Goal: Navigation & Orientation: Find specific page/section

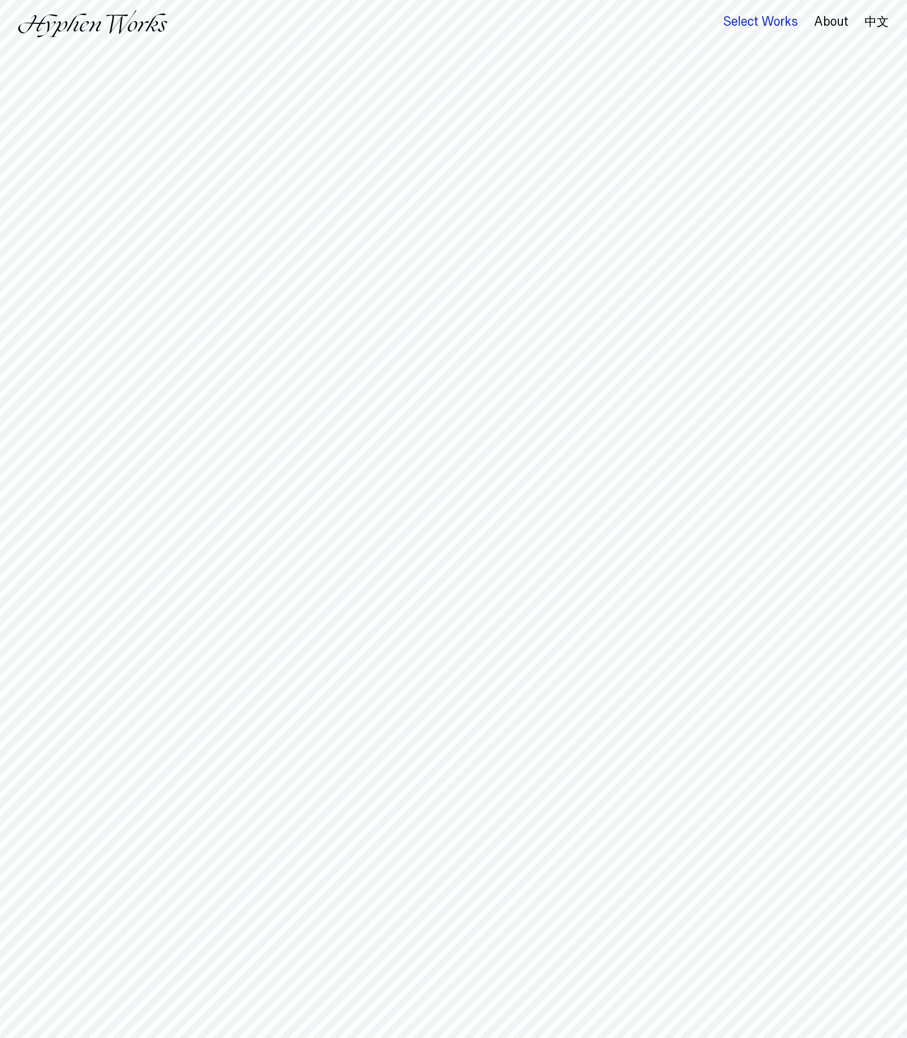
click at [769, 23] on div "Select Works" at bounding box center [760, 22] width 75 height 14
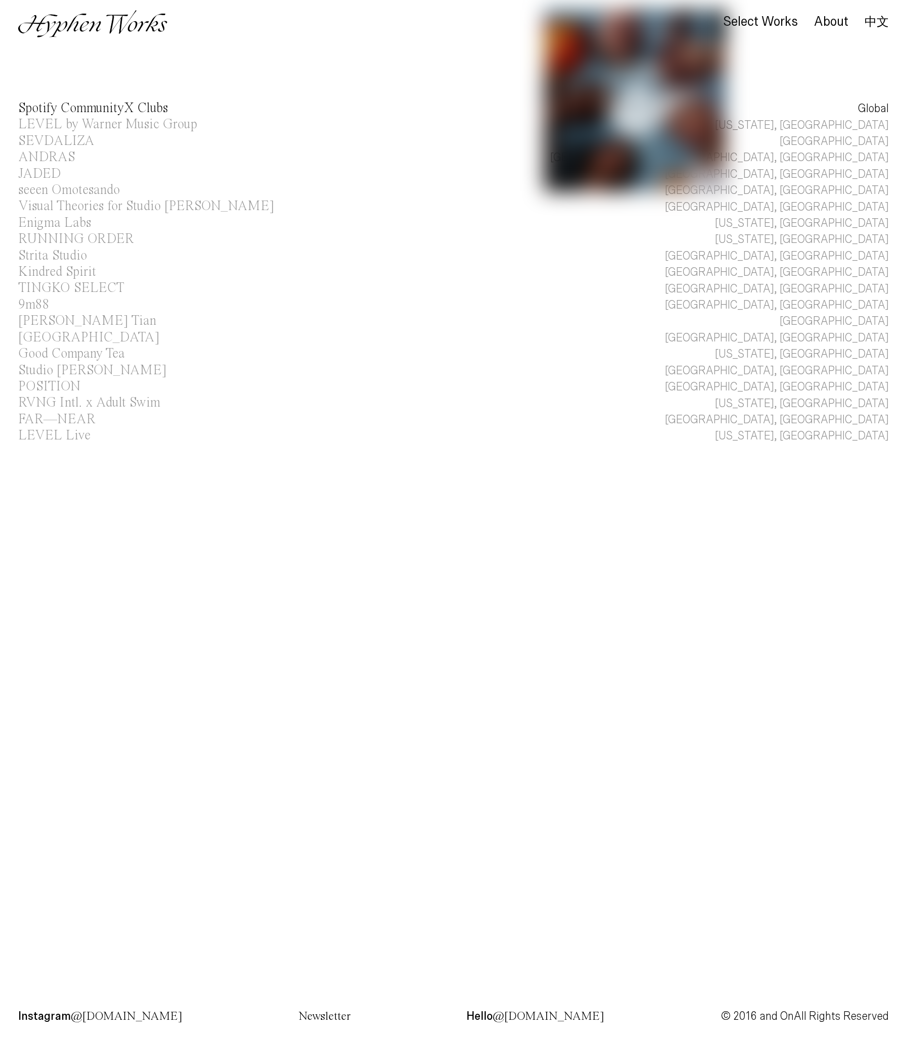
click at [829, 109] on link "Spotify CommunityX Clubs Global" at bounding box center [453, 109] width 907 height 16
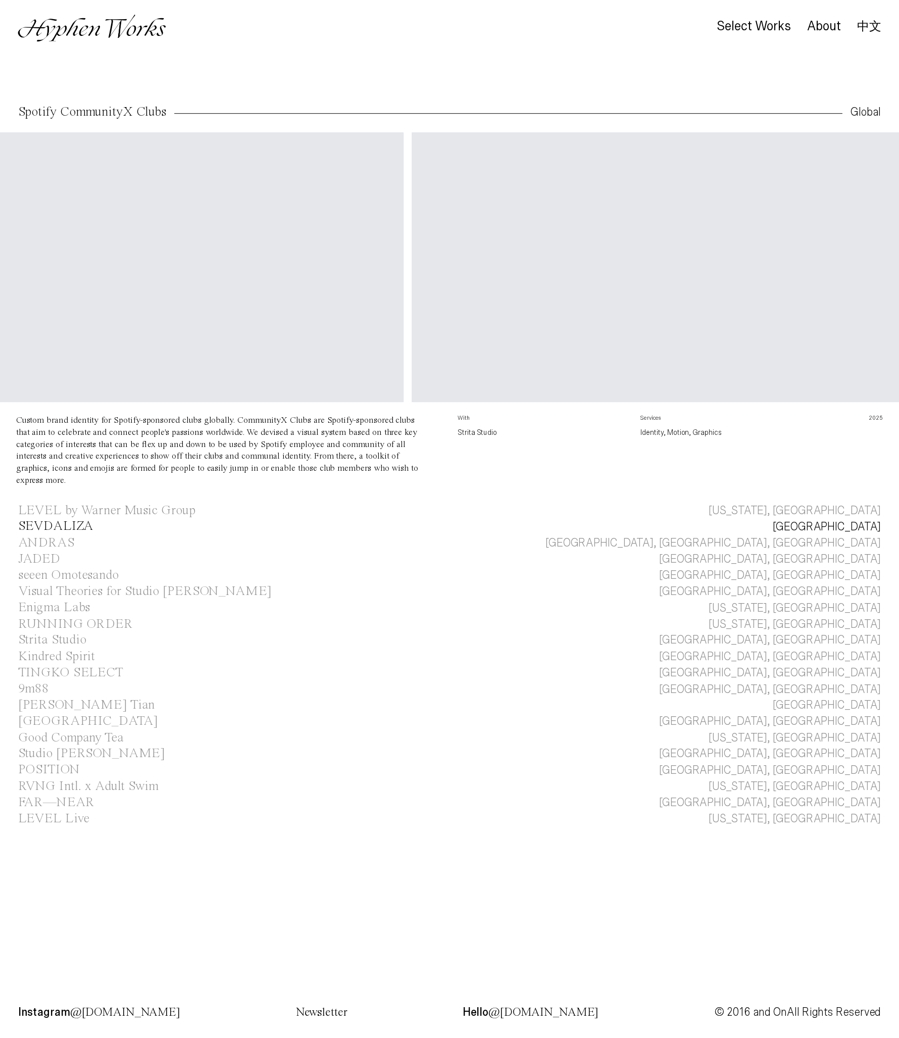
scroll to position [0, 937]
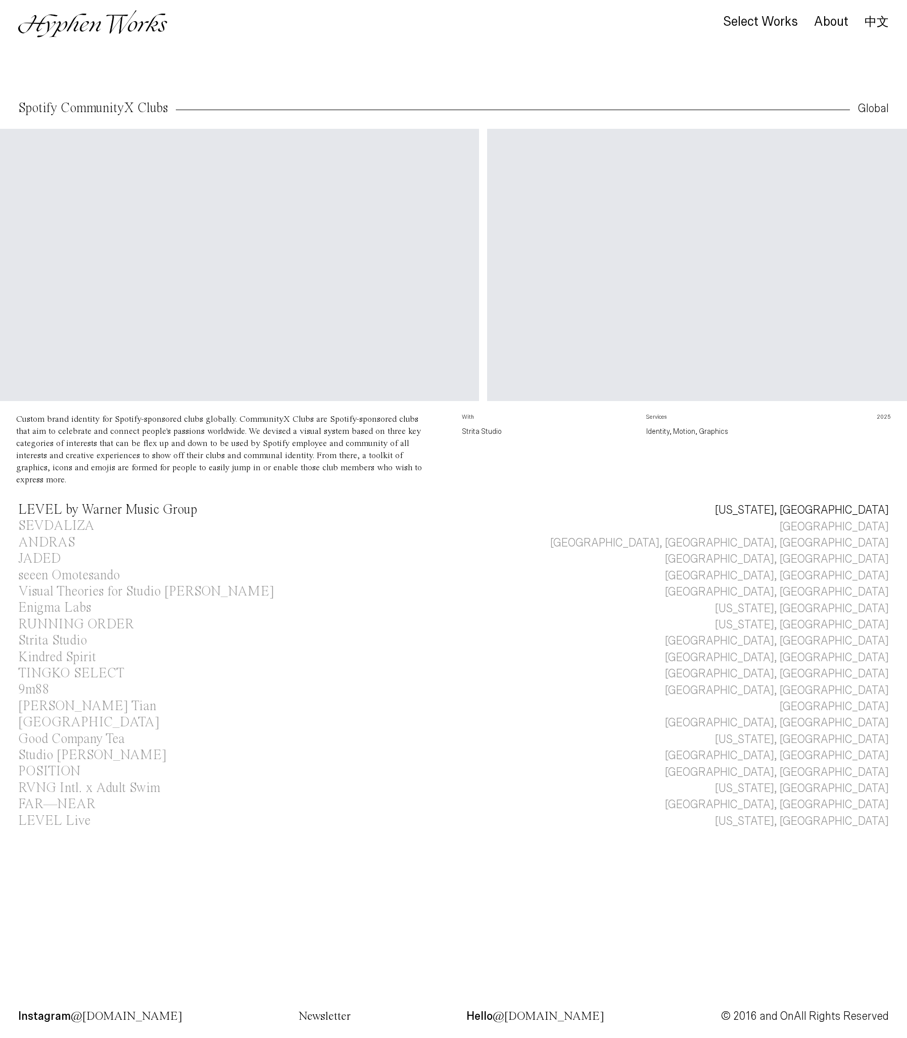
click at [104, 509] on div "LEVEL by Warner Music Group" at bounding box center [107, 510] width 179 height 14
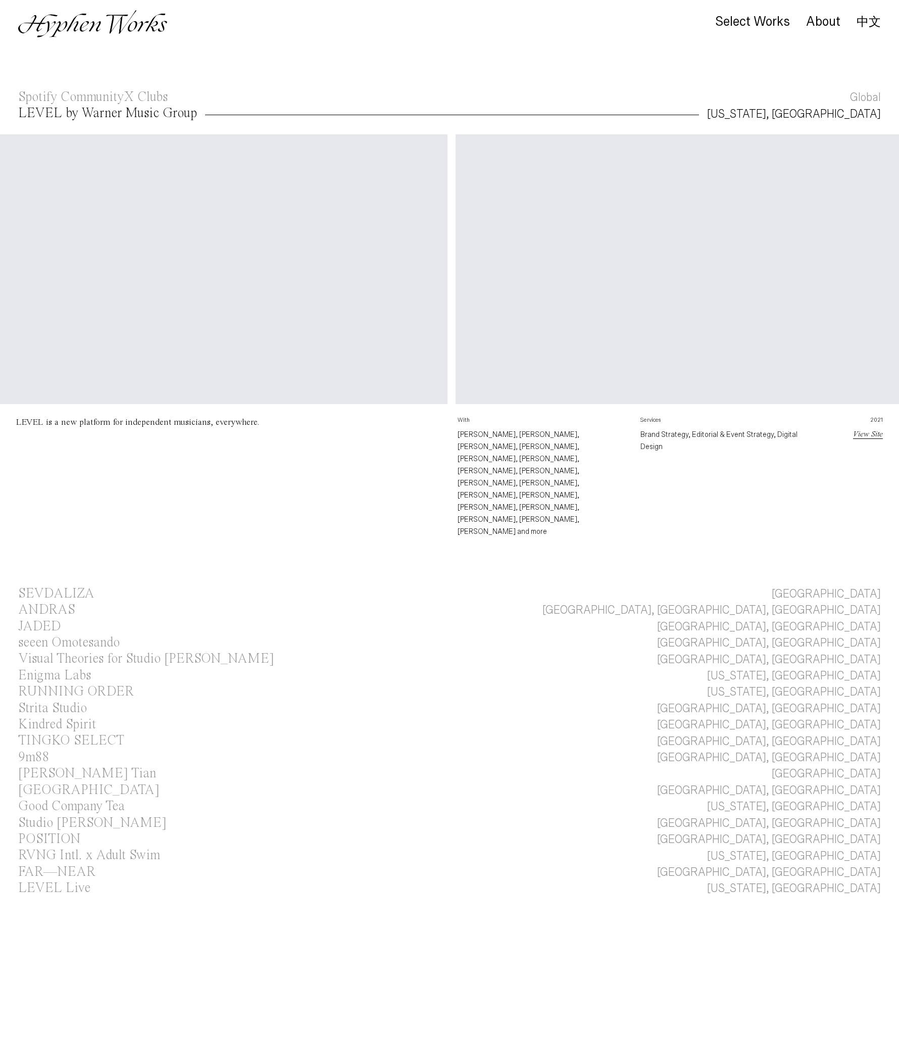
scroll to position [0, 3156]
click at [840, 23] on div "About" at bounding box center [823, 22] width 34 height 14
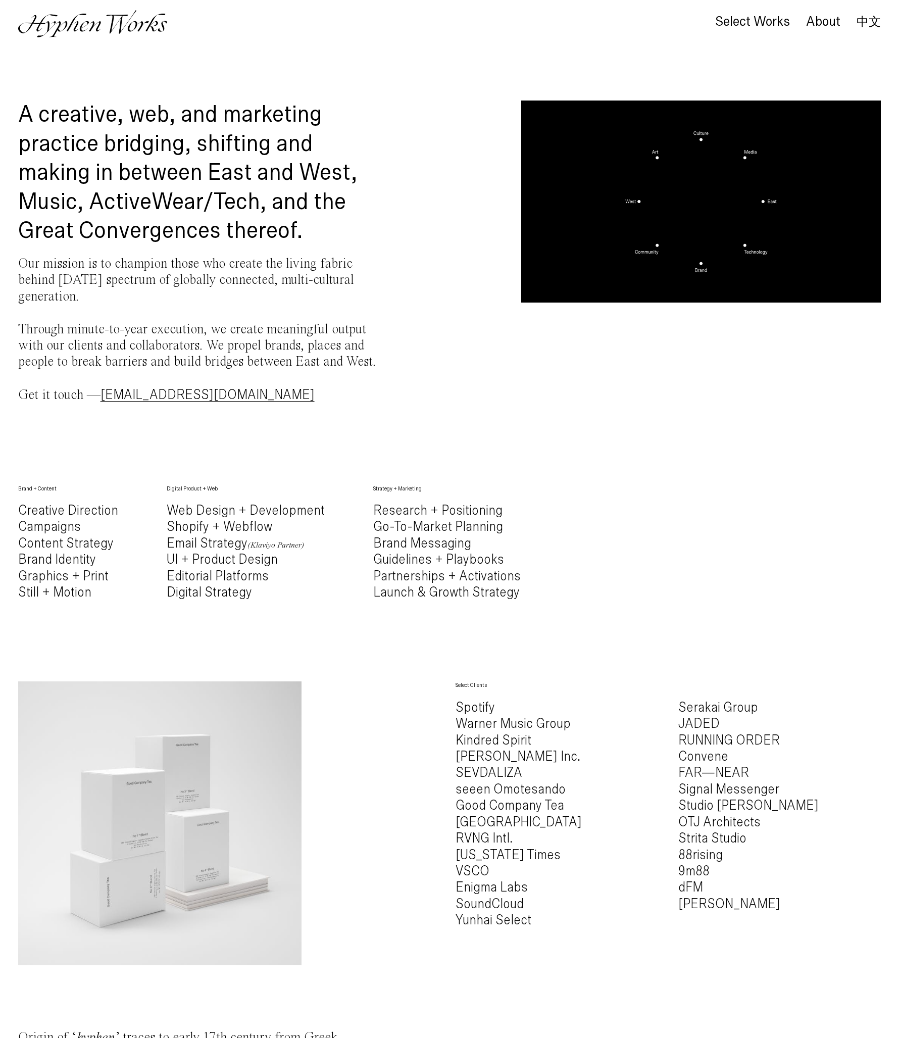
click at [675, 292] on video "Your browser does not support the video tag." at bounding box center [701, 202] width 360 height 202
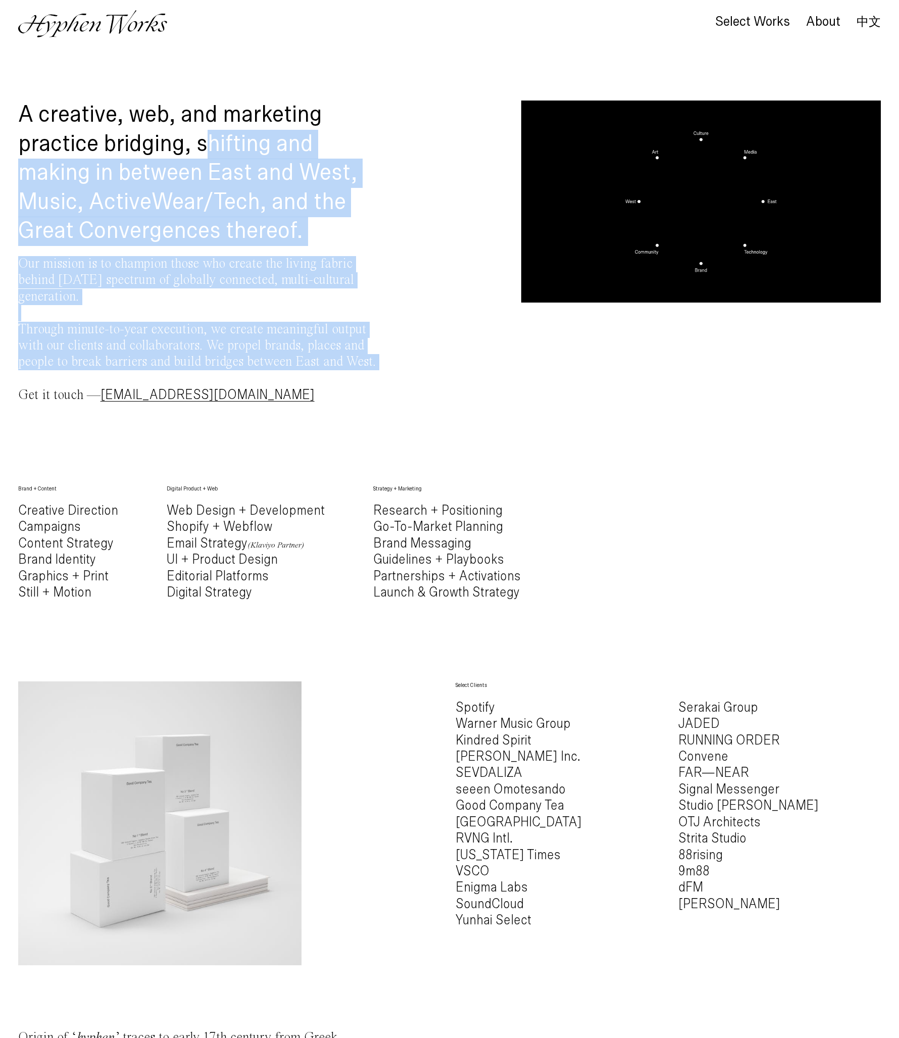
drag, startPoint x: 206, startPoint y: 136, endPoint x: 281, endPoint y: 376, distance: 251.6
click at [281, 376] on div "A creative, web, and marketing practice bridging, shifting and making in betwee…" at bounding box center [198, 269] width 360 height 336
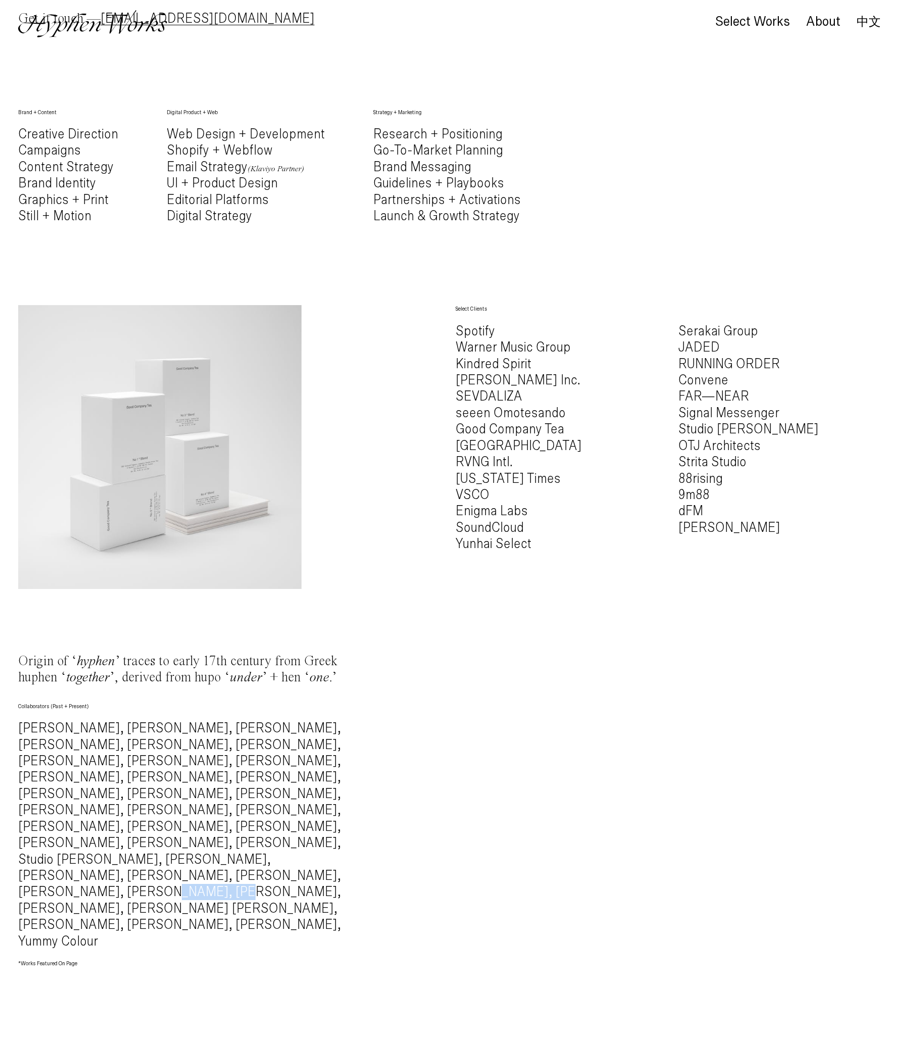
drag, startPoint x: 257, startPoint y: 841, endPoint x: 210, endPoint y: 834, distance: 47.4
click at [210, 834] on h4 "Alec Battistoni, Mingru Xu, Nelly Simonian, Sixuan Tong, Lu Chieh, Kuan Lin, Ti…" at bounding box center [198, 834] width 360 height 229
copy h4 "Ben Locke,"
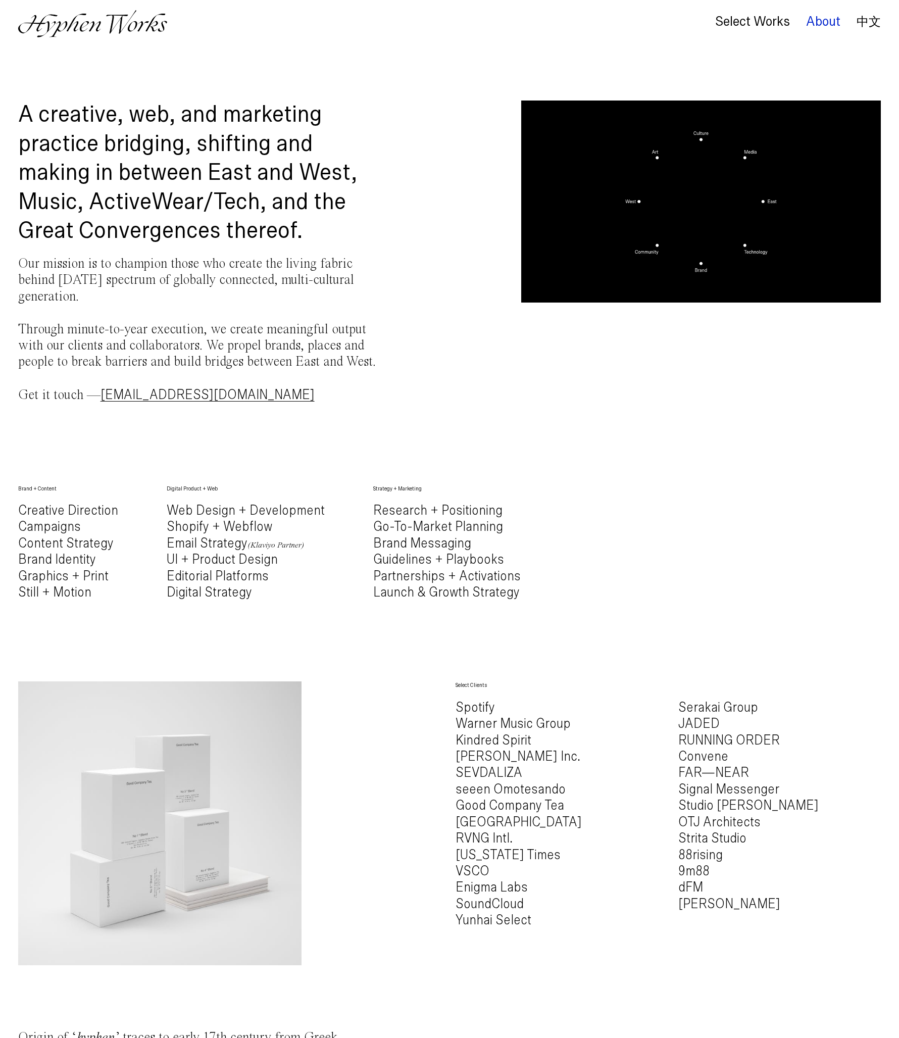
click at [818, 21] on div "About" at bounding box center [823, 22] width 34 height 14
click at [872, 15] on div "Select Works About 中文" at bounding box center [790, 23] width 182 height 27
click at [872, 18] on link "中文" at bounding box center [869, 21] width 24 height 11
click at [872, 21] on link "中文" at bounding box center [869, 21] width 24 height 11
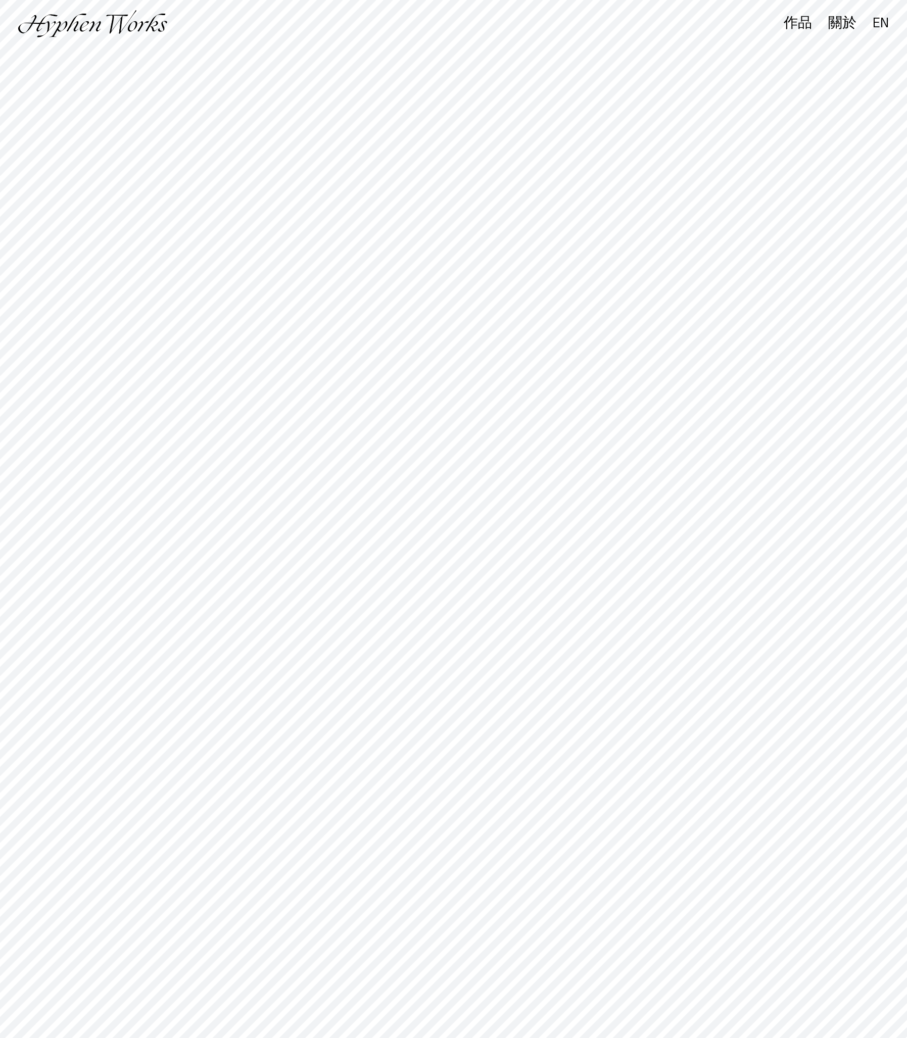
click at [883, 23] on link "EN" at bounding box center [880, 23] width 16 height 11
click at [758, 19] on div "Select Works" at bounding box center [760, 22] width 75 height 14
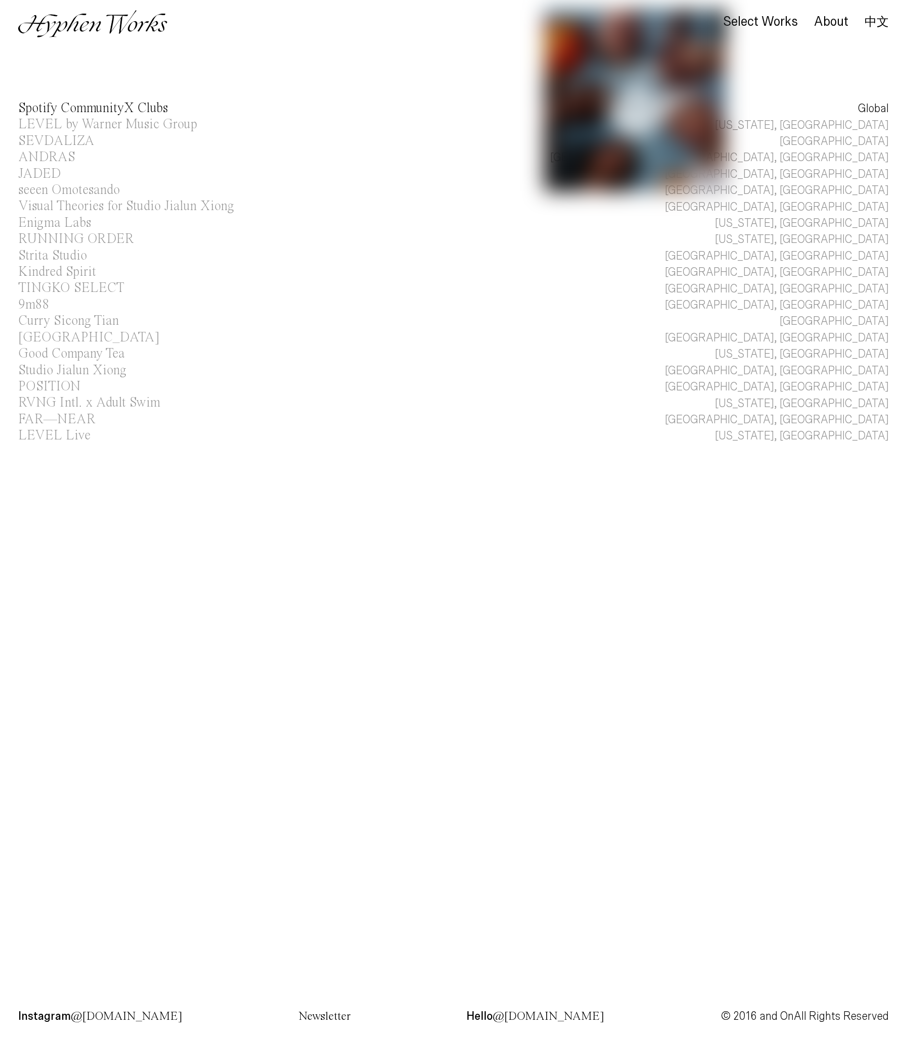
click at [829, 106] on link "Spotify CommunityX Clubs Global" at bounding box center [453, 109] width 907 height 16
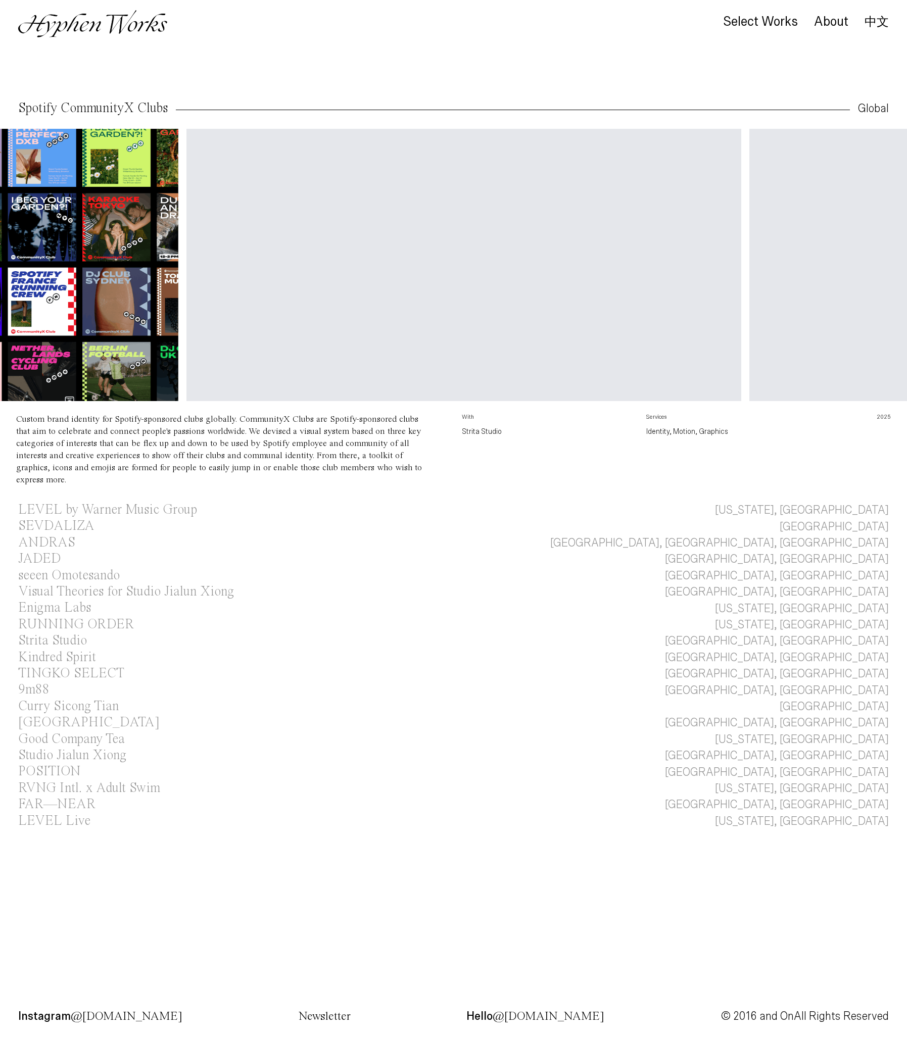
scroll to position [0, 400]
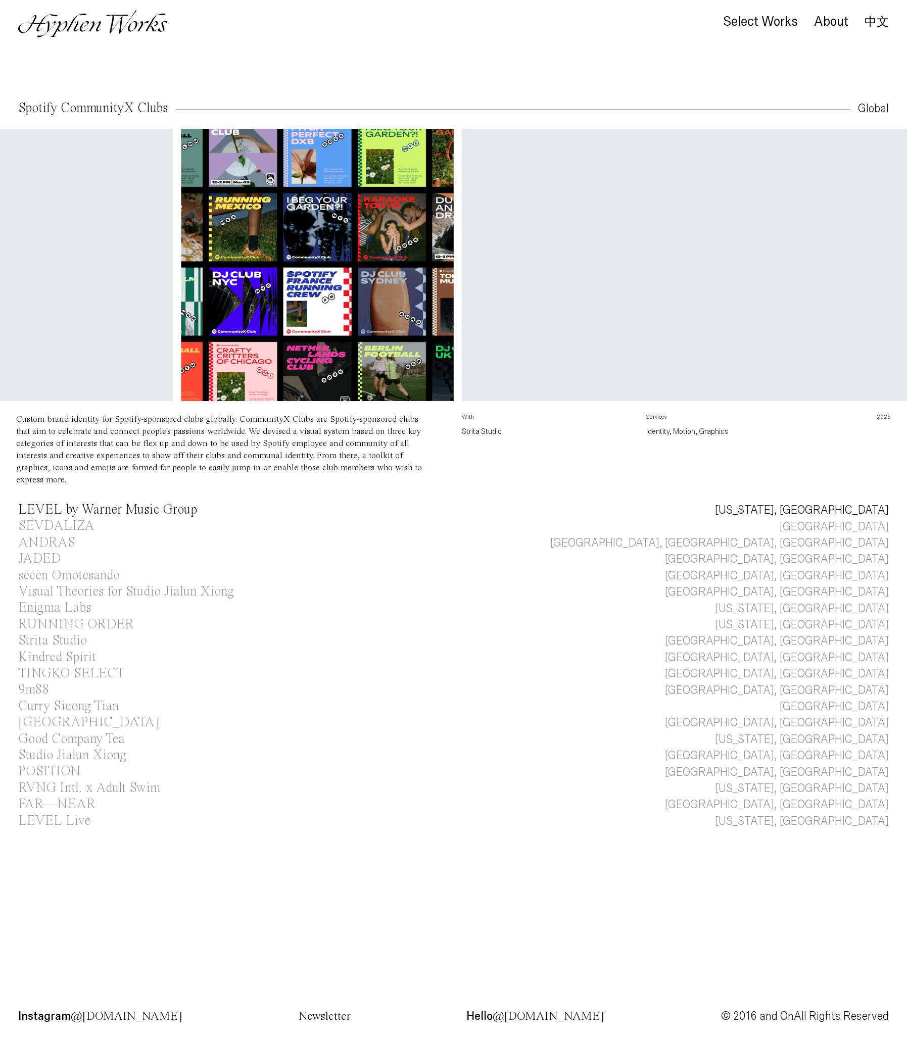
click at [140, 509] on div "LEVEL by Warner Music Group" at bounding box center [107, 510] width 179 height 14
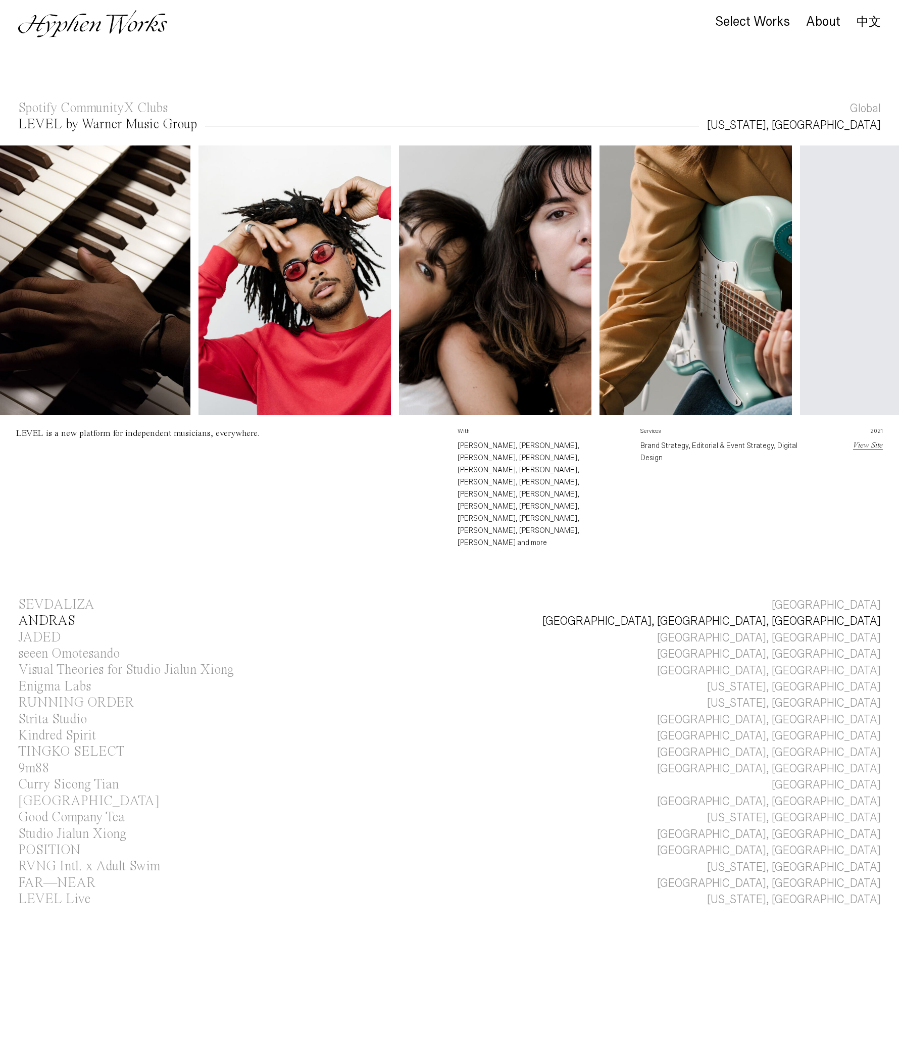
scroll to position [11, 0]
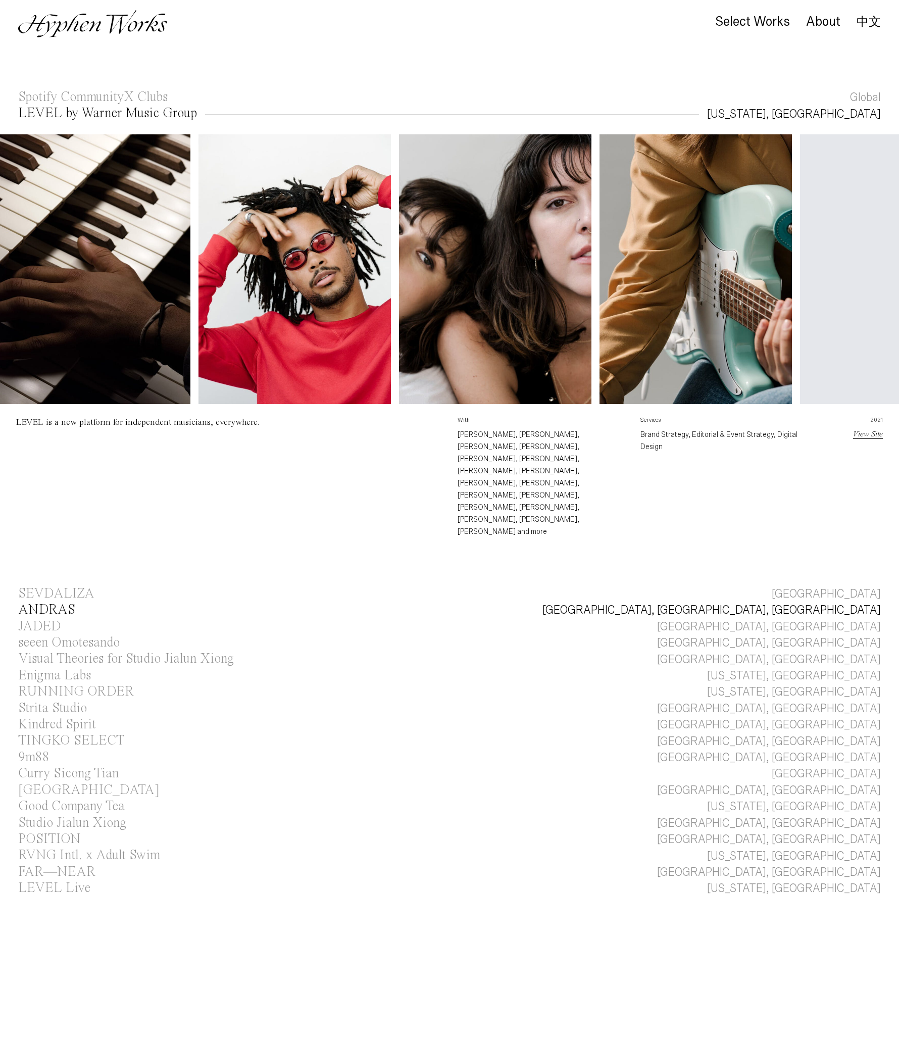
click at [43, 603] on div "ANDRAS" at bounding box center [46, 610] width 57 height 14
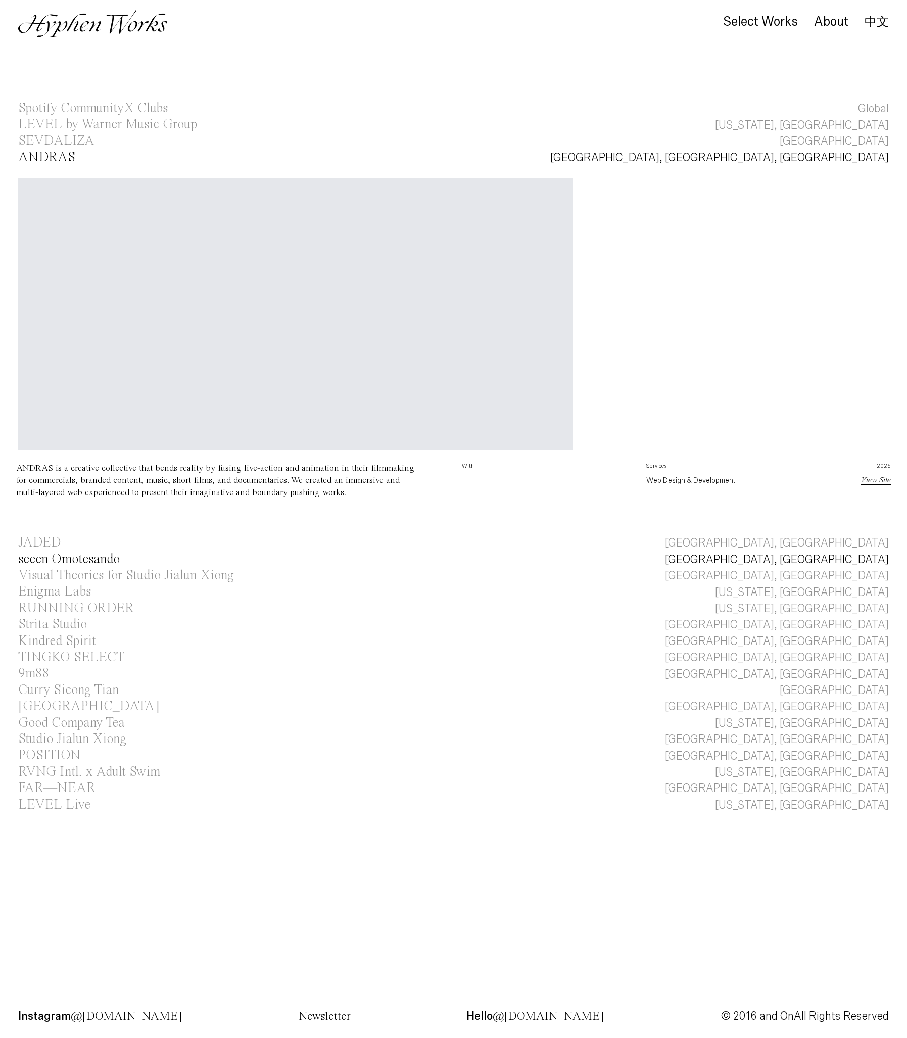
click at [58, 561] on div "seeen Omotesando" at bounding box center [69, 560] width 102 height 14
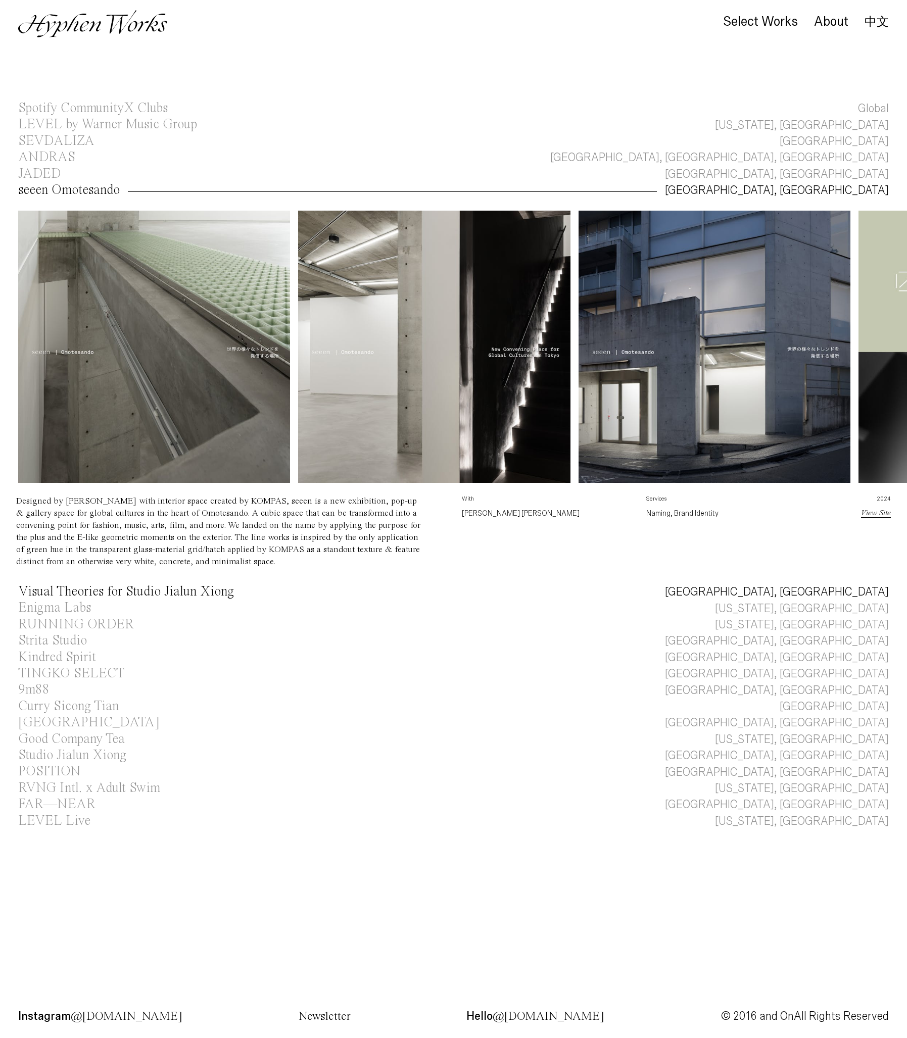
click at [71, 594] on div "Visual Theories for Studio Jialun Xiong" at bounding box center [126, 592] width 216 height 14
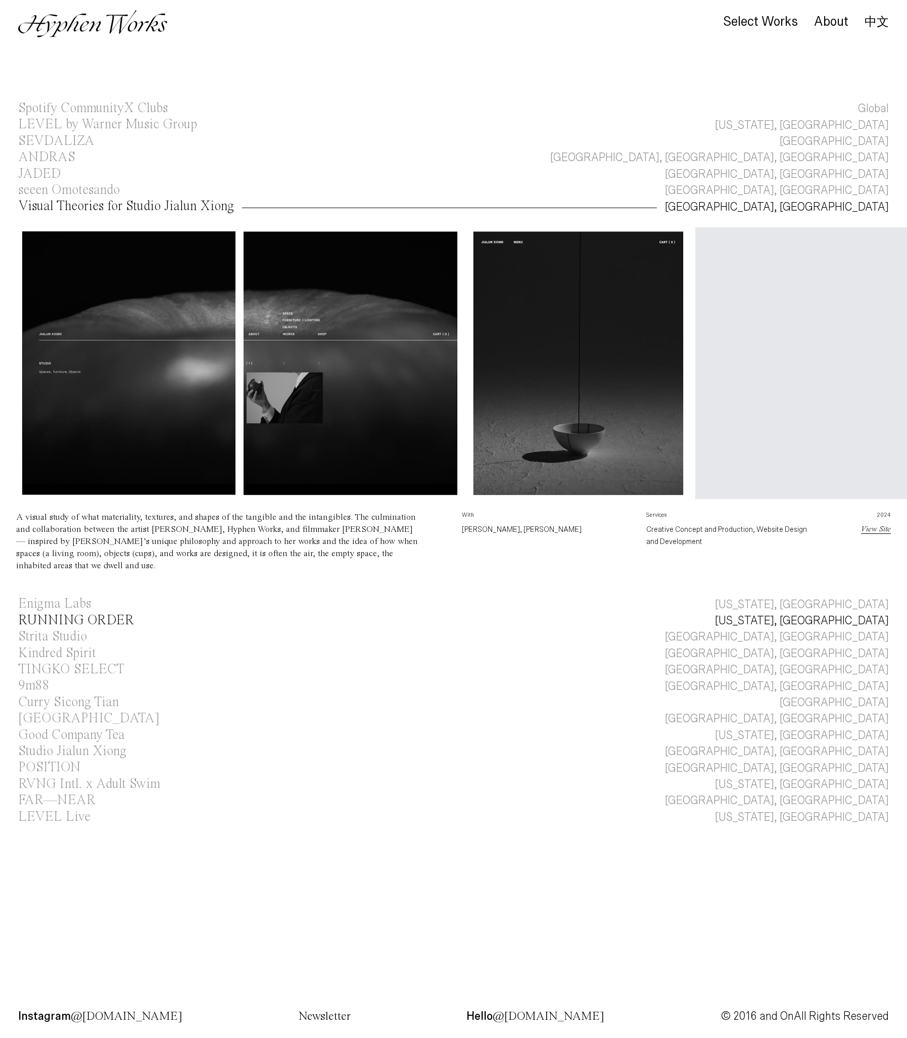
click at [64, 616] on div "RUNNING ORDER" at bounding box center [76, 621] width 116 height 14
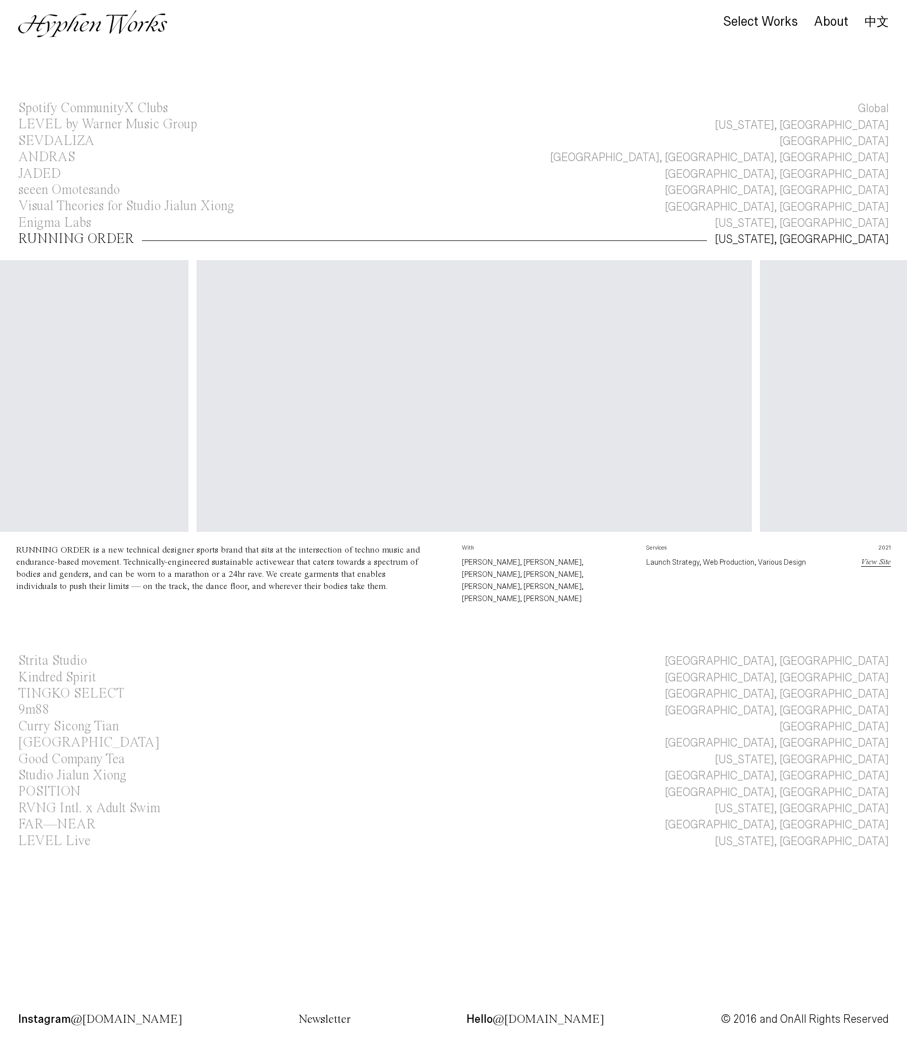
scroll to position [0, 1542]
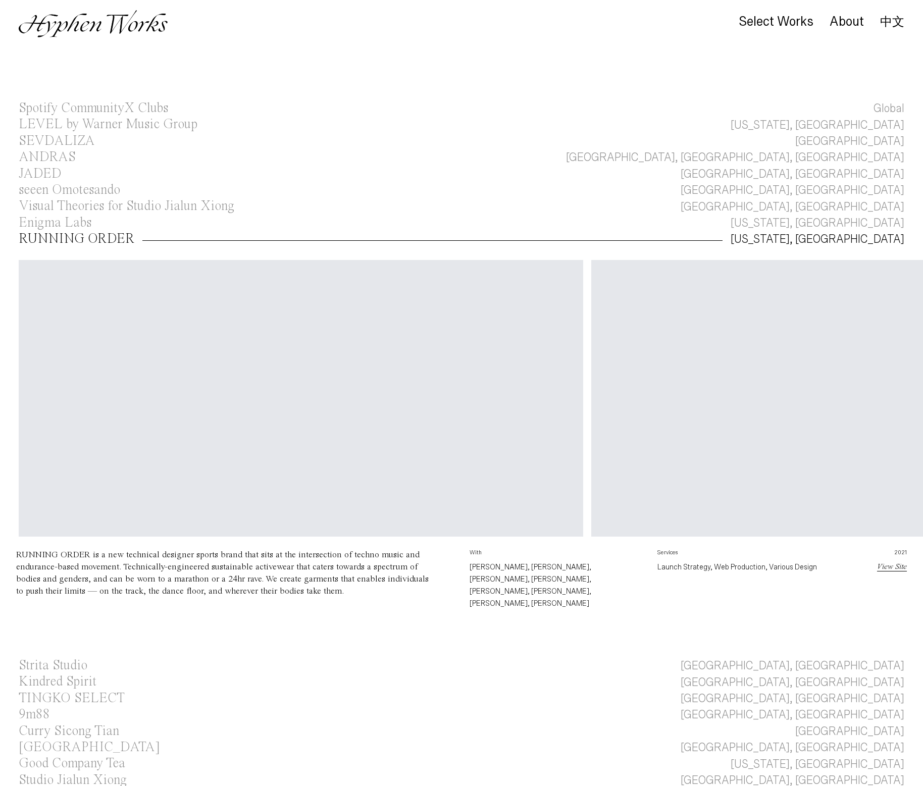
scroll to position [145, 0]
